Goal: Complete application form

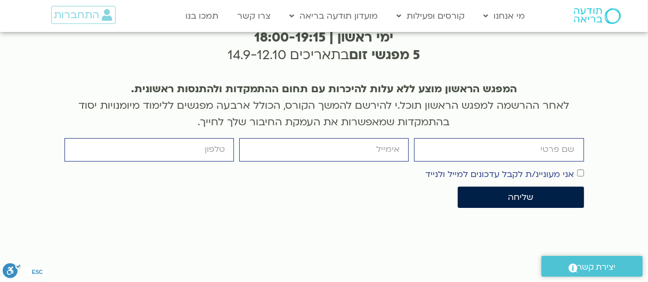
scroll to position [2558, 0]
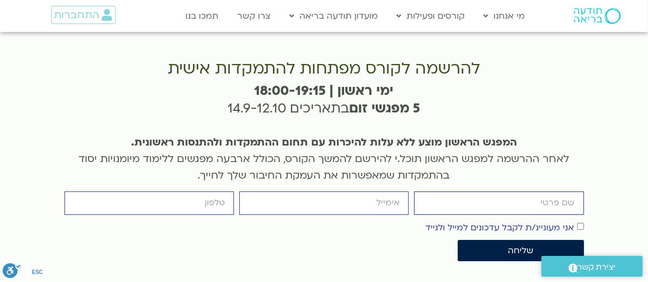
click at [556, 191] on input "firstname" at bounding box center [498, 202] width 169 height 23
type input "[PERSON_NAME]"
type input "[PERSON_NAME][EMAIL_ADDRESS][DOMAIN_NAME]"
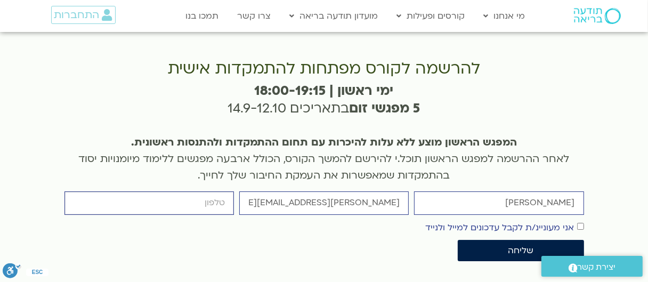
type input "0547234689"
click at [522, 246] on span "שליחה" at bounding box center [521, 251] width 26 height 10
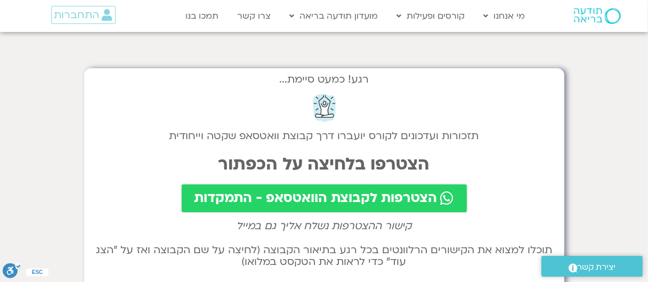
click at [382, 198] on span "הצטרפות לקבוצת הוואטסאפ - התמקדות" at bounding box center [315, 198] width 243 height 15
